Goal: Task Accomplishment & Management: Manage account settings

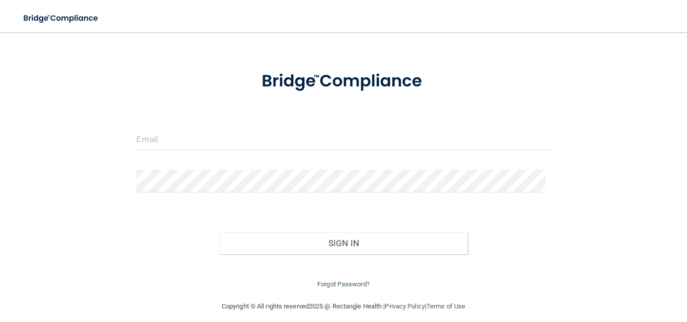
scroll to position [41, 0]
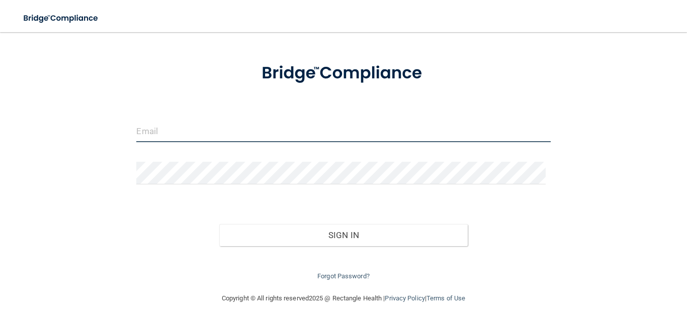
click at [184, 128] on input "email" at bounding box center [343, 131] width 414 height 23
type input "[EMAIL_ADDRESS][DOMAIN_NAME]"
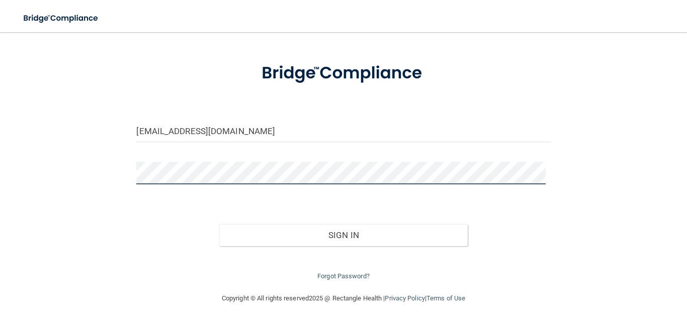
click at [219, 224] on button "Sign In" at bounding box center [343, 235] width 248 height 22
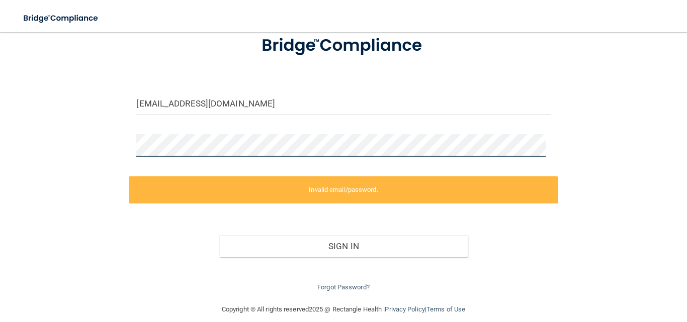
scroll to position [80, 0]
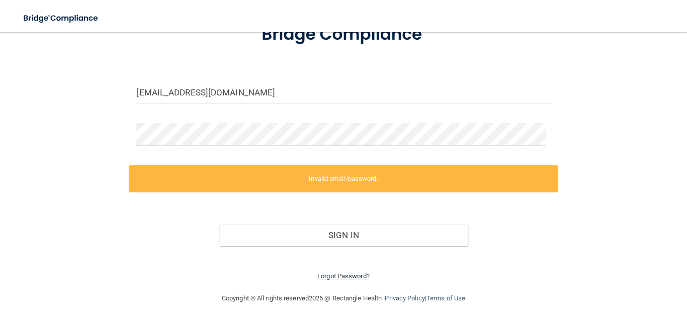
click at [348, 277] on link "Forgot Password?" at bounding box center [343, 276] width 52 height 8
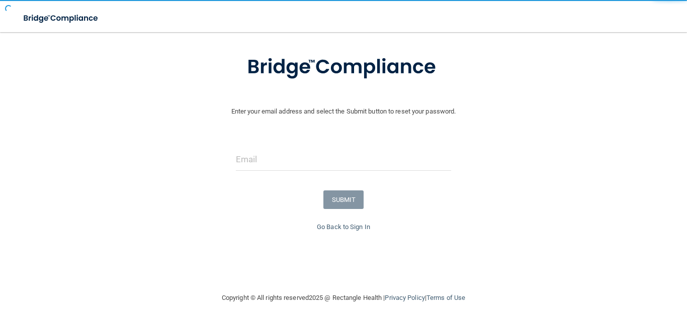
scroll to position [51, 0]
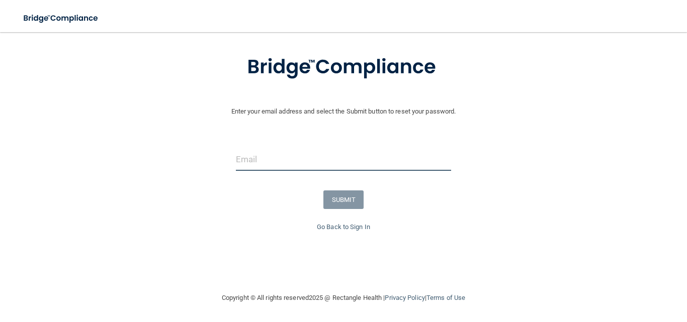
click at [286, 160] on input "email" at bounding box center [344, 159] width 216 height 23
type input "brummersurgicalpodiatry@gmail.com"
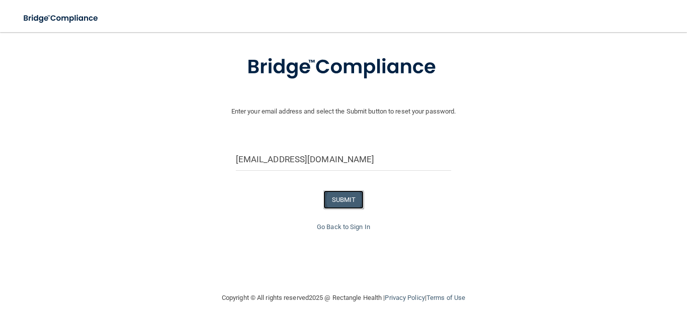
click at [336, 199] on button "SUBMIT" at bounding box center [343, 200] width 41 height 19
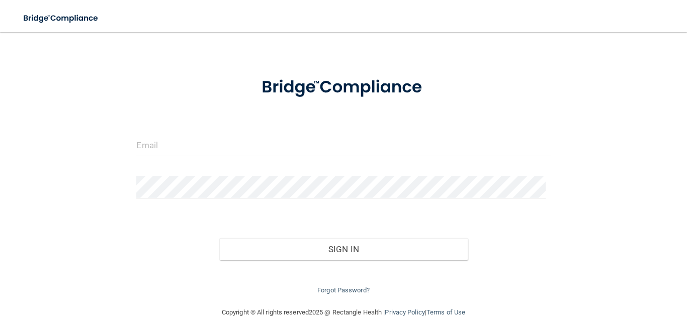
scroll to position [41, 0]
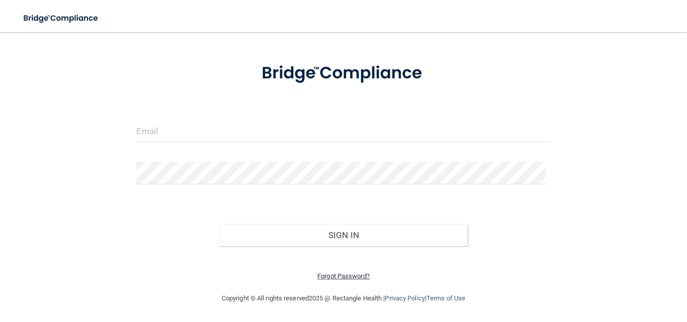
click at [350, 275] on link "Forgot Password?" at bounding box center [343, 276] width 52 height 8
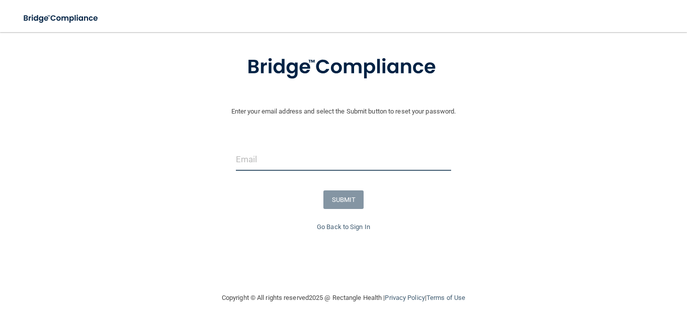
click at [305, 152] on input "email" at bounding box center [344, 159] width 216 height 23
type input "n.kunstbsp@gmail.com"
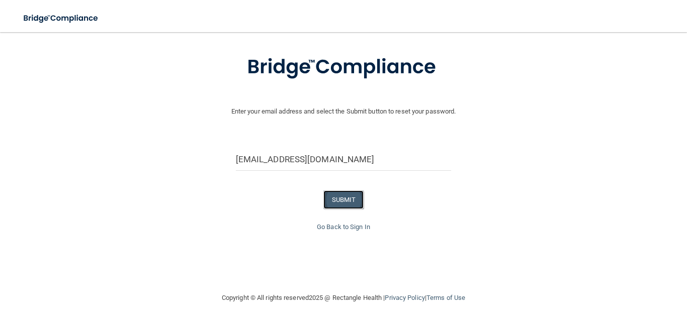
click at [334, 197] on button "SUBMIT" at bounding box center [343, 200] width 41 height 19
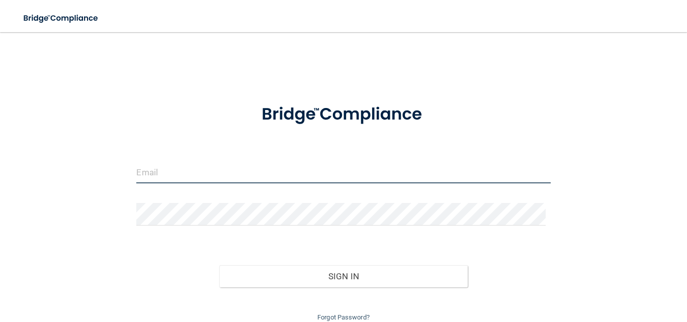
click at [283, 174] on input "email" at bounding box center [343, 172] width 414 height 23
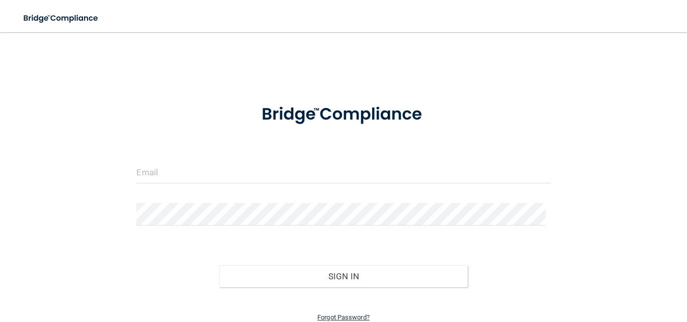
click at [361, 315] on link "Forgot Password?" at bounding box center [343, 318] width 52 height 8
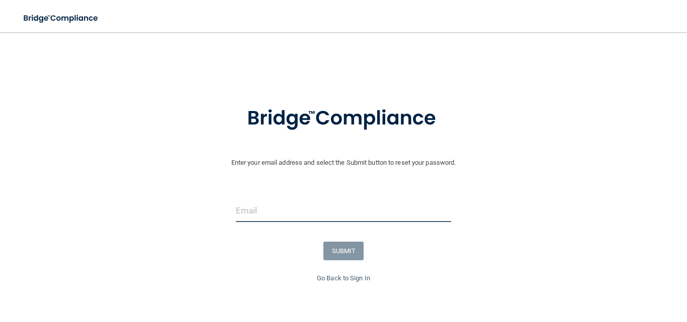
click at [299, 214] on input "email" at bounding box center [344, 211] width 216 height 23
type input "[EMAIL_ADDRESS][DOMAIN_NAME]"
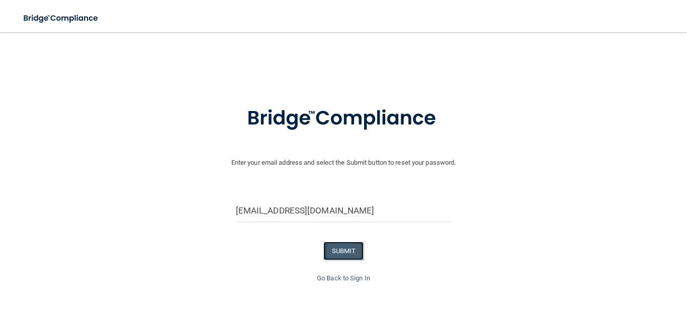
click at [336, 254] on button "SUBMIT" at bounding box center [343, 251] width 41 height 19
